Goal: Task Accomplishment & Management: Manage account settings

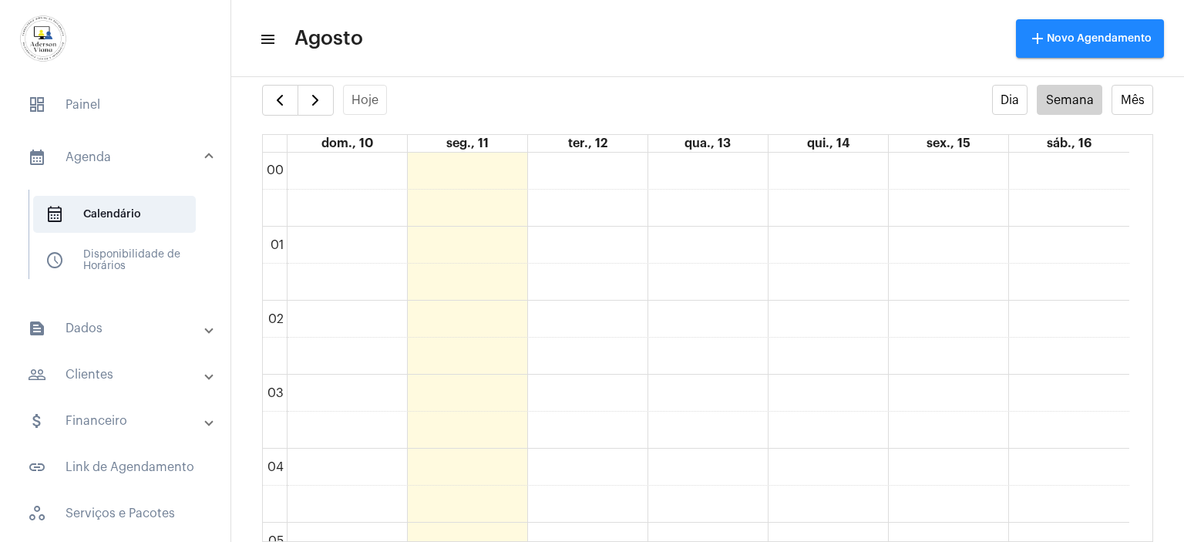
click at [144, 25] on div at bounding box center [115, 40] width 231 height 80
click at [106, 375] on mat-panel-title "people_outline Clientes" at bounding box center [117, 374] width 178 height 19
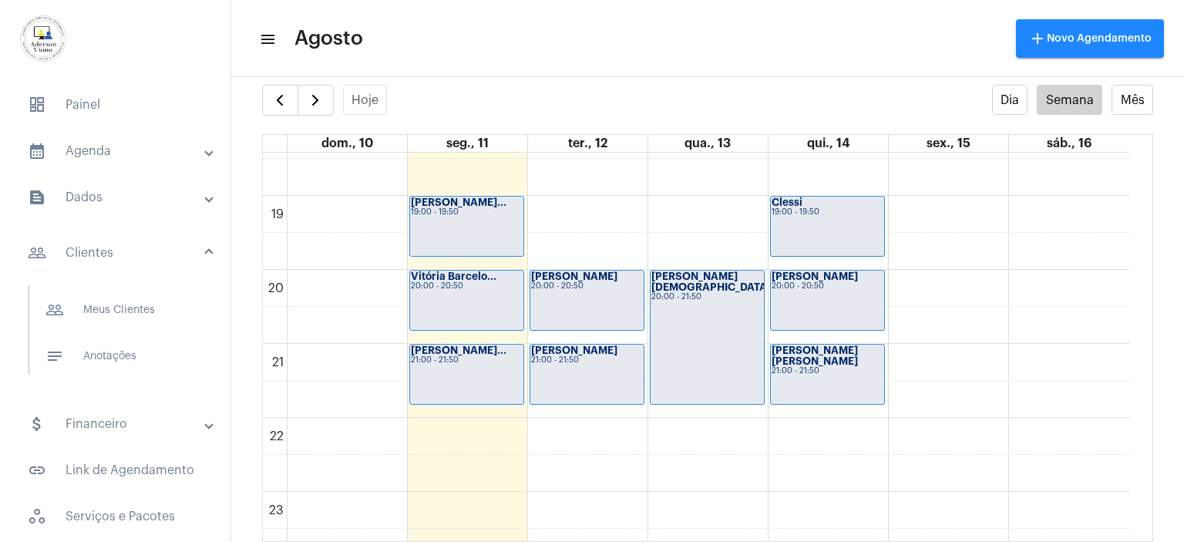
scroll to position [1385, 0]
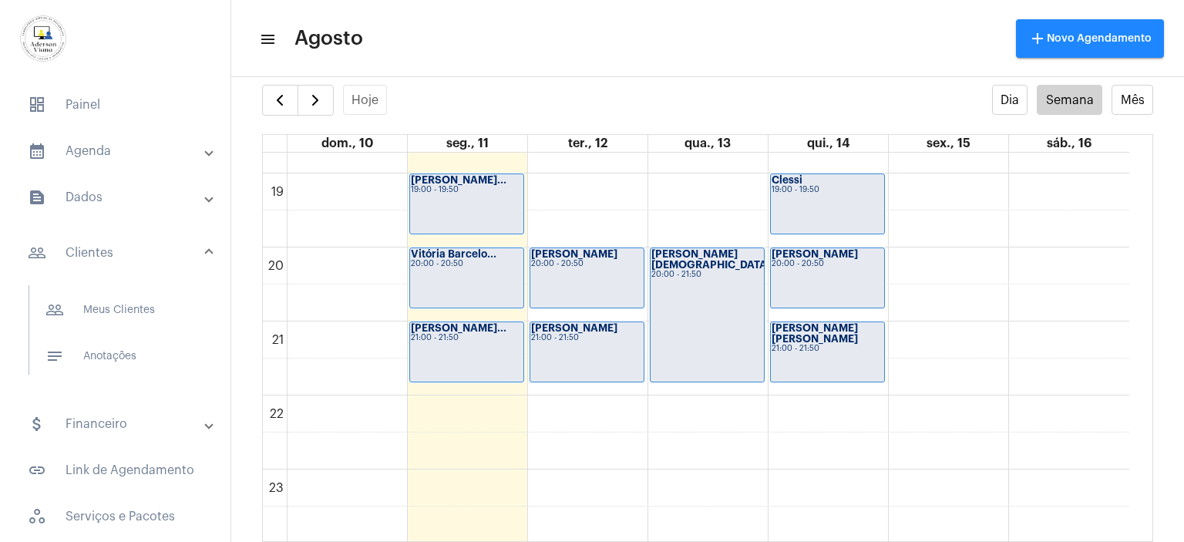
click at [101, 253] on mat-panel-title "people_outline Clientes" at bounding box center [117, 253] width 178 height 19
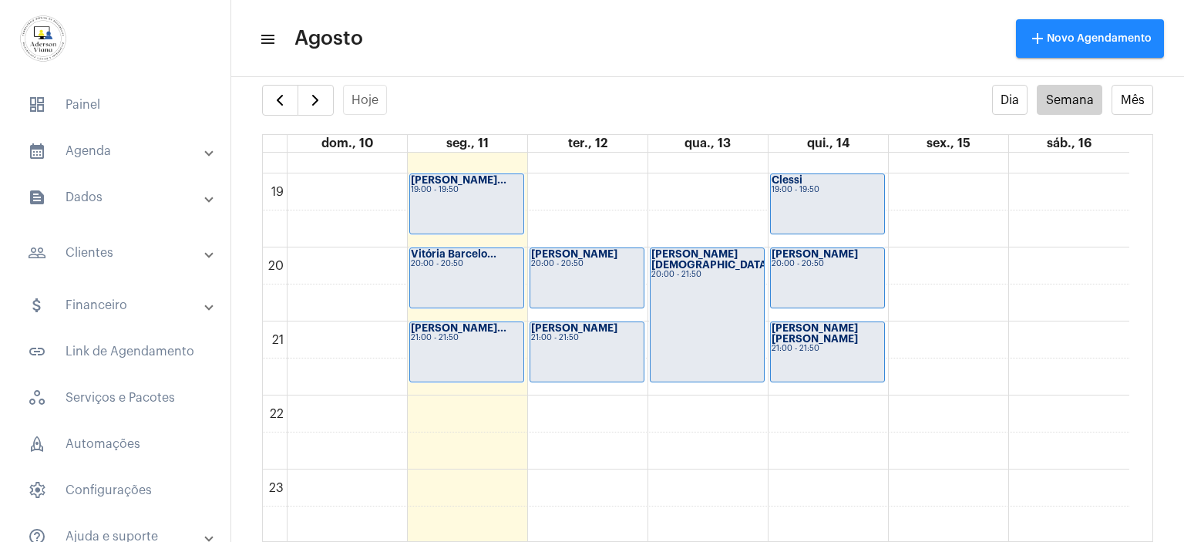
click at [101, 253] on mat-panel-title "people_outline Clientes" at bounding box center [117, 253] width 178 height 19
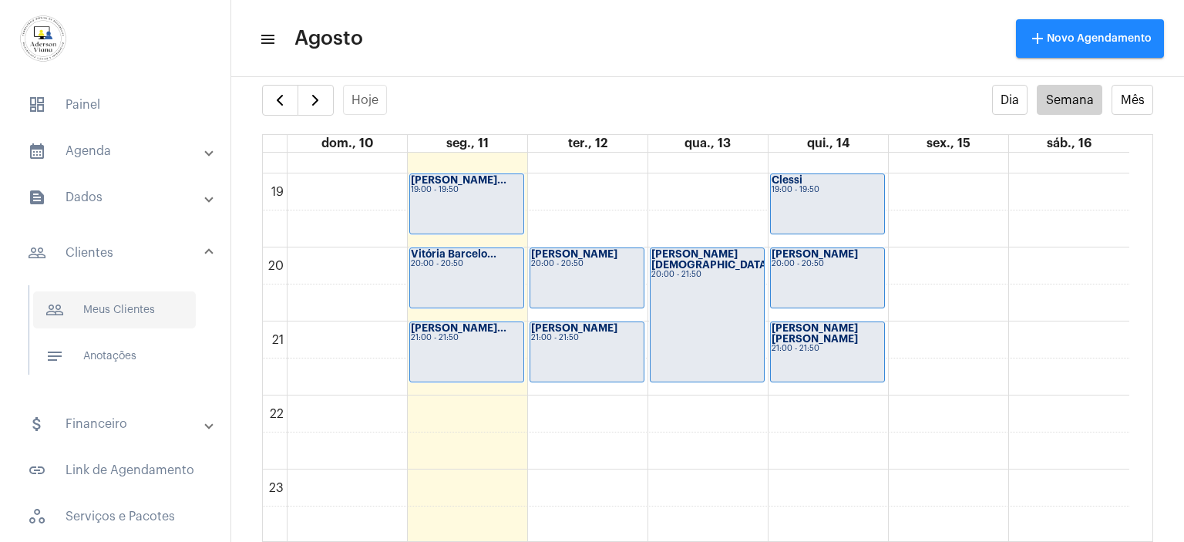
click at [124, 308] on span "people_outline Meus Clientes" at bounding box center [114, 309] width 163 height 37
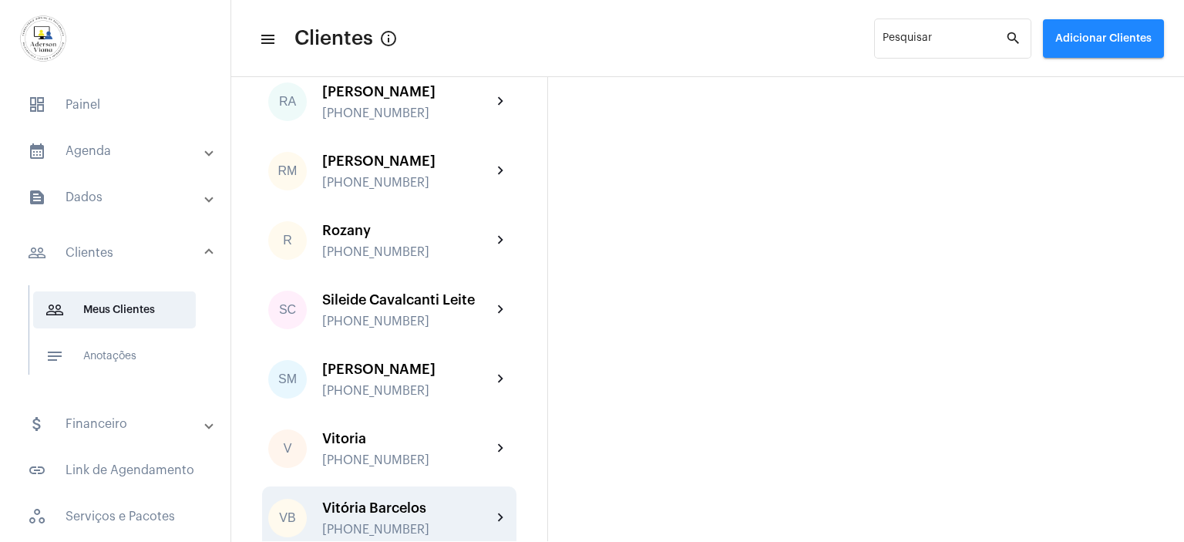
scroll to position [2498, 0]
click at [392, 500] on div "Vitória Barcelos [PHONE_NUMBER]" at bounding box center [407, 518] width 170 height 36
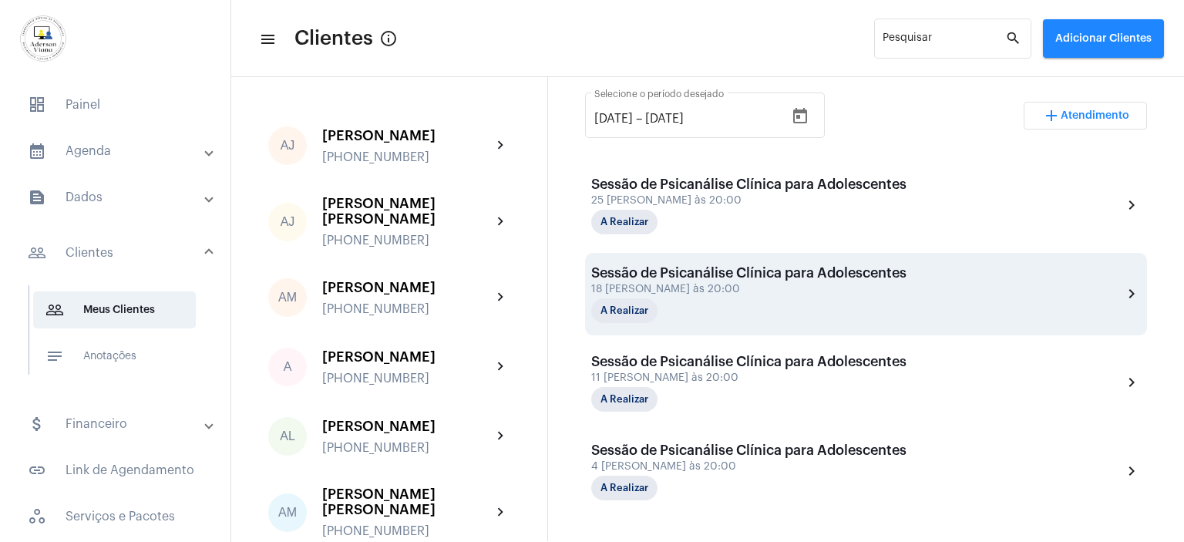
scroll to position [443, 0]
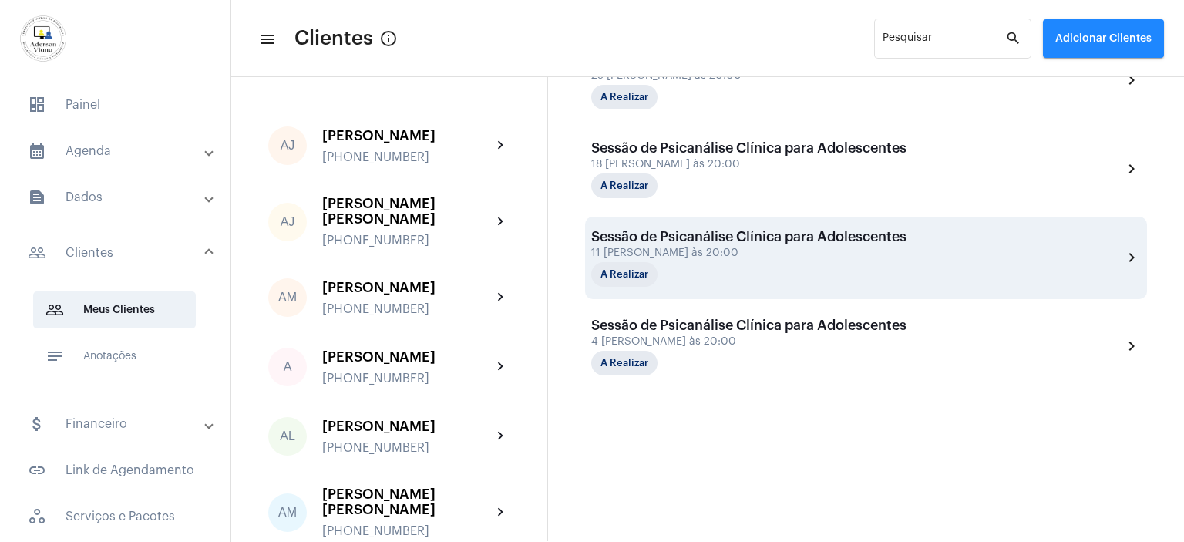
click at [723, 251] on div "11 [PERSON_NAME] às 20:00" at bounding box center [748, 253] width 315 height 12
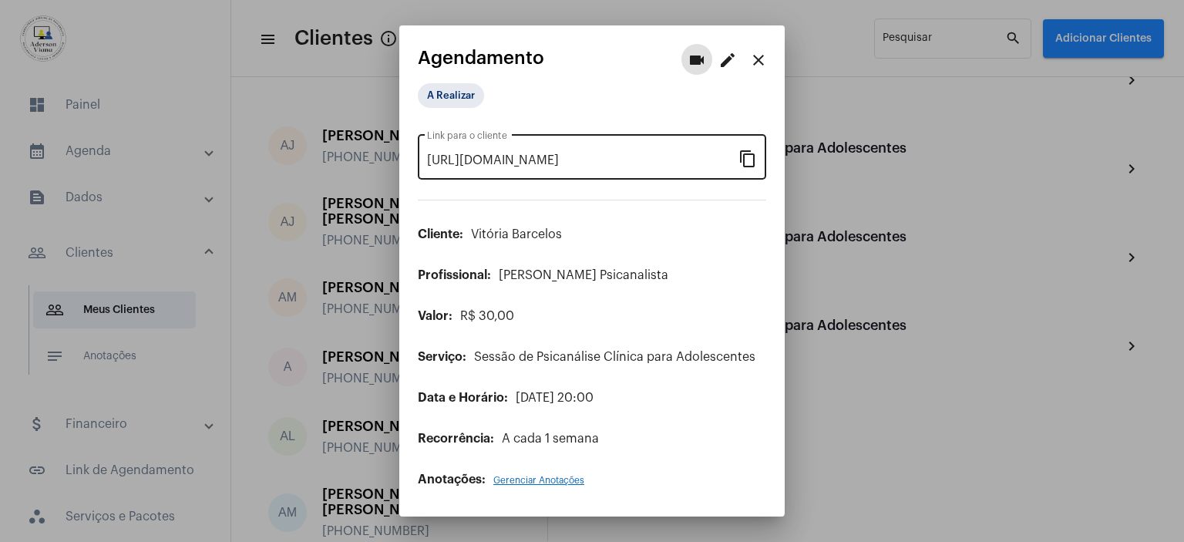
click at [749, 155] on mat-icon "content_copy" at bounding box center [748, 158] width 19 height 19
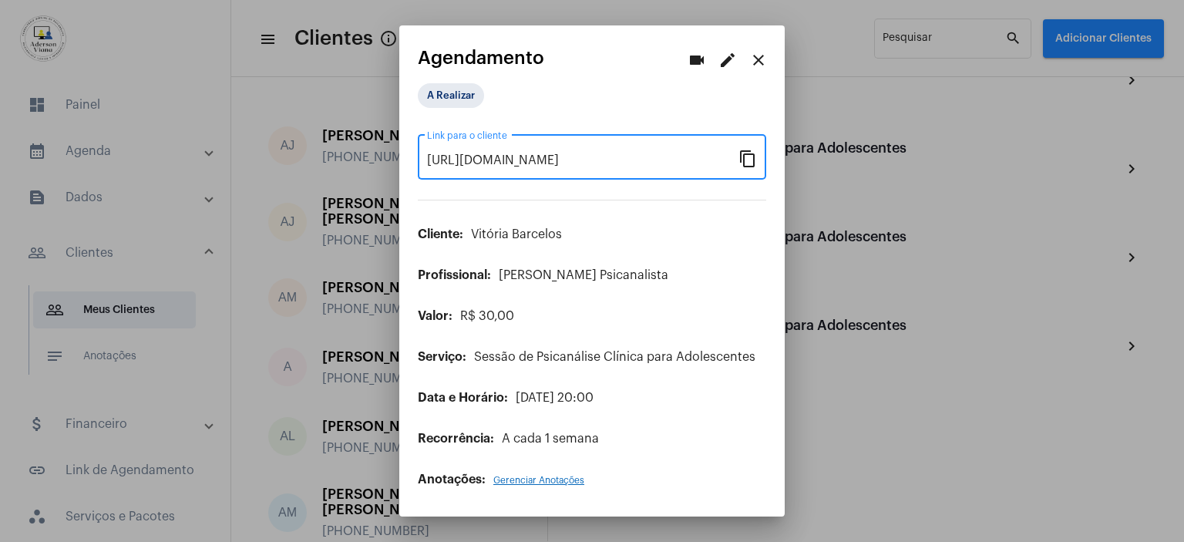
click at [762, 59] on mat-icon "close" at bounding box center [758, 60] width 19 height 19
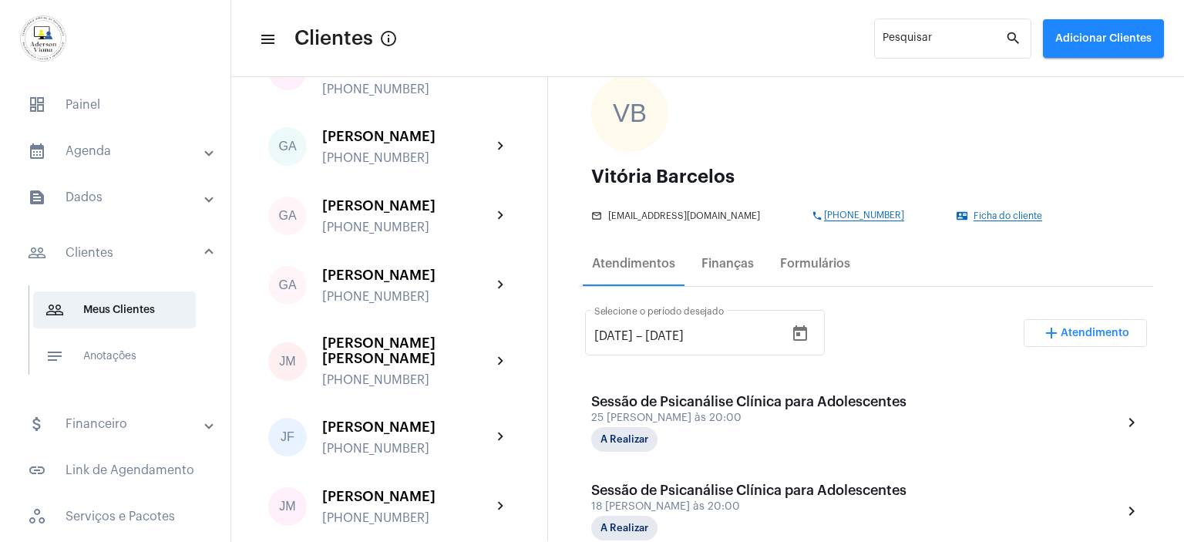
scroll to position [13, 0]
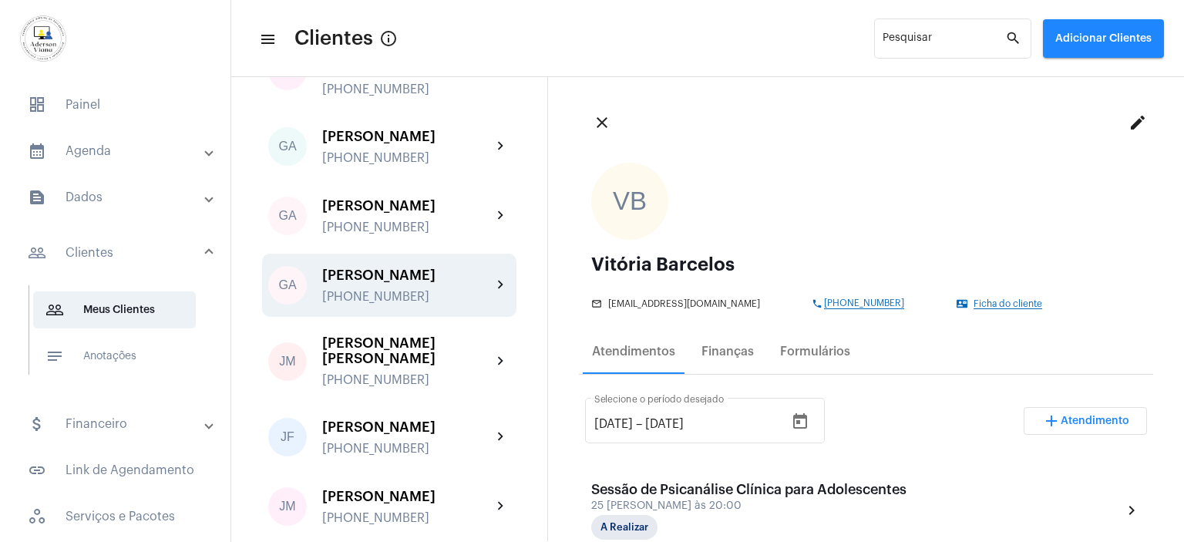
click at [413, 268] on div "[PERSON_NAME]" at bounding box center [407, 275] width 170 height 15
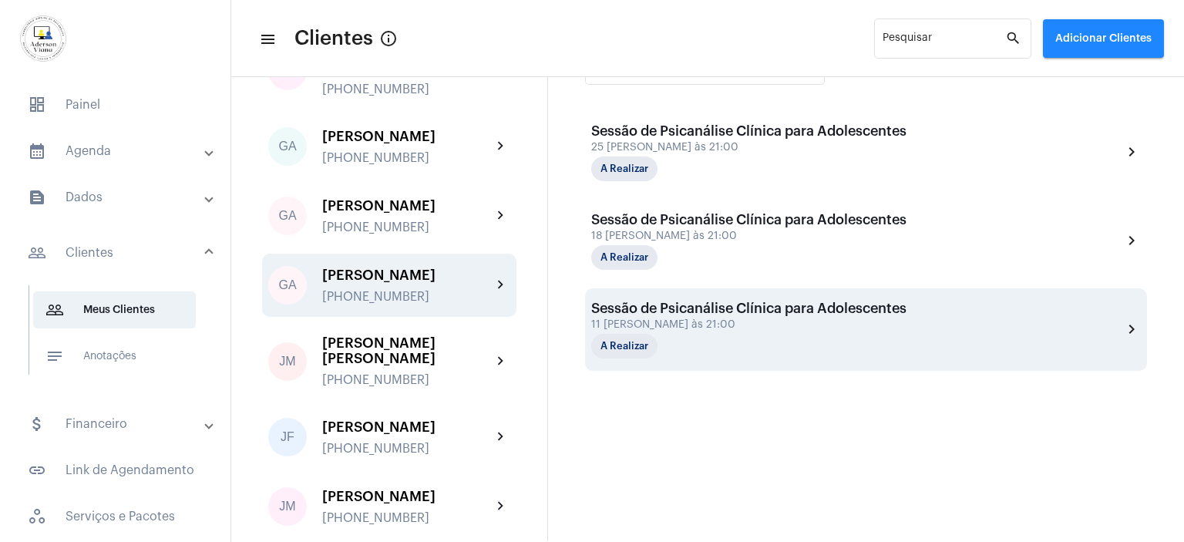
scroll to position [385, 0]
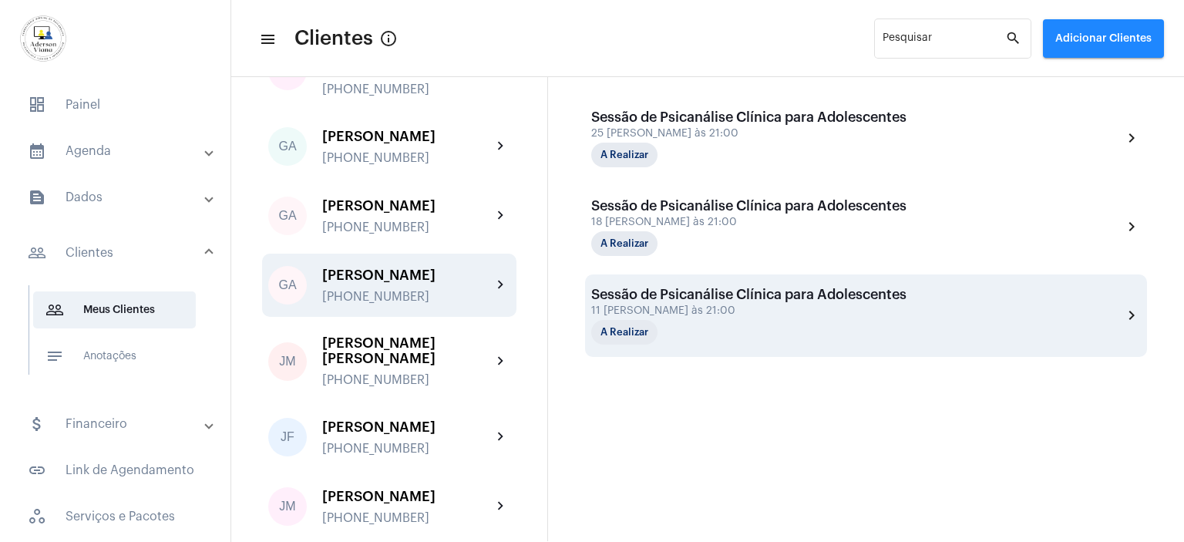
click at [718, 297] on div "Sessão de Psicanálise Clínica para Adolescentes" at bounding box center [748, 294] width 315 height 15
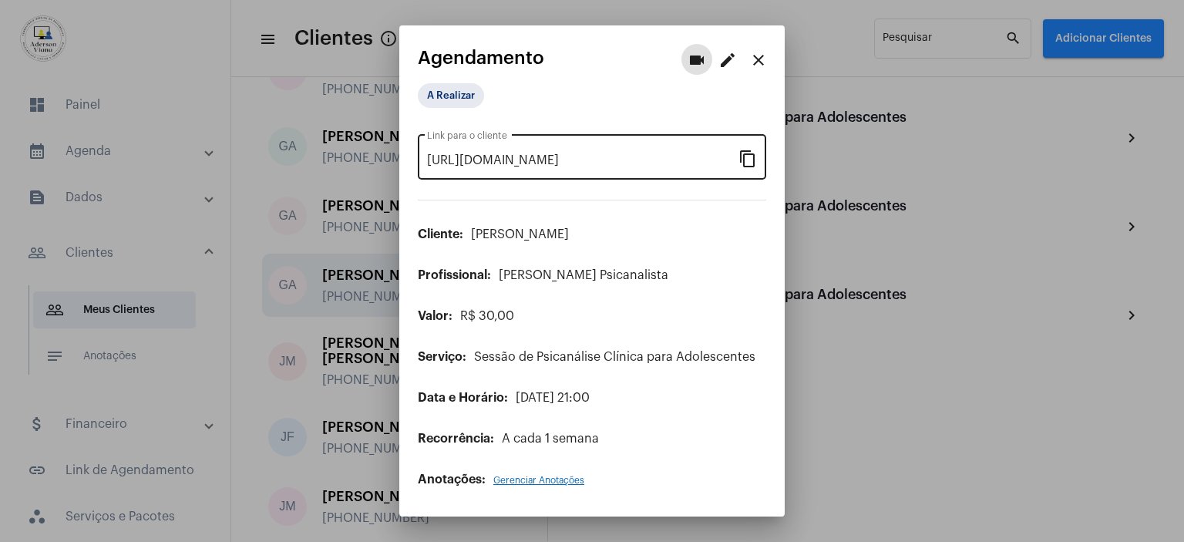
click at [746, 159] on mat-icon "content_copy" at bounding box center [748, 158] width 19 height 19
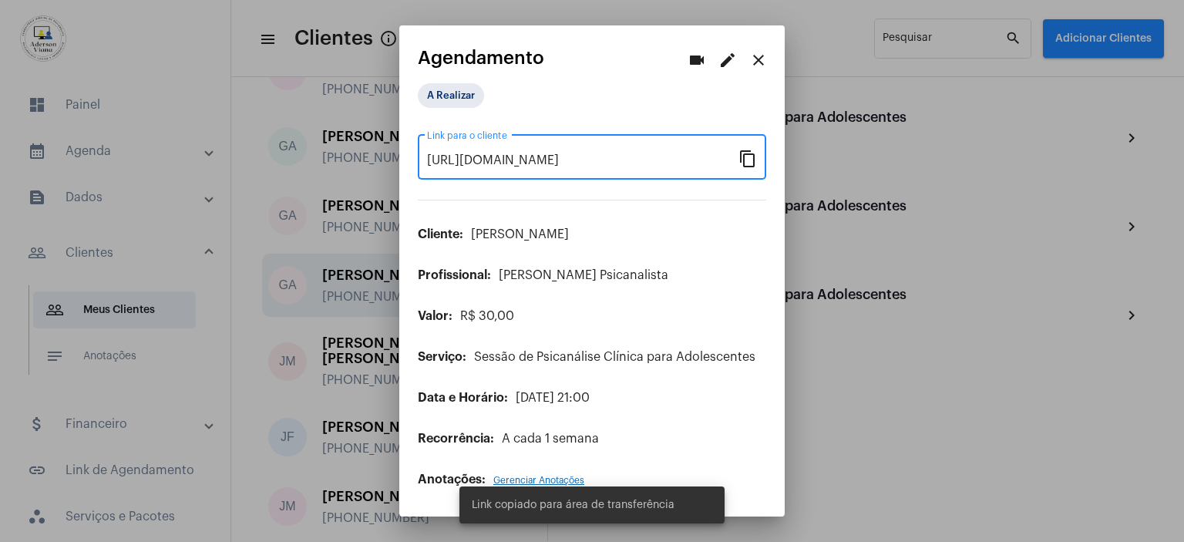
scroll to position [0, 120]
